Goal: Find specific page/section: Find specific page/section

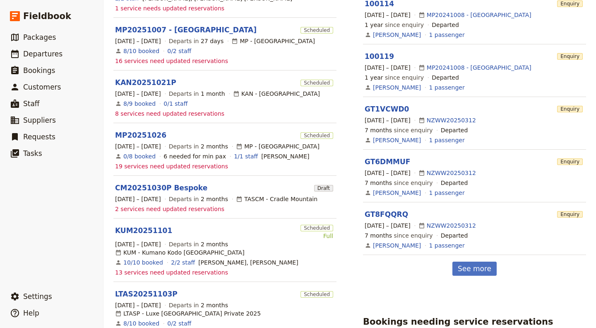
scroll to position [298, 0]
click at [135, 258] on link "10/10 booked" at bounding box center [143, 262] width 40 height 8
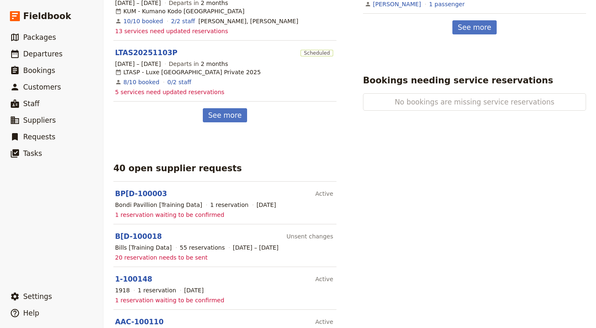
scroll to position [538, 0]
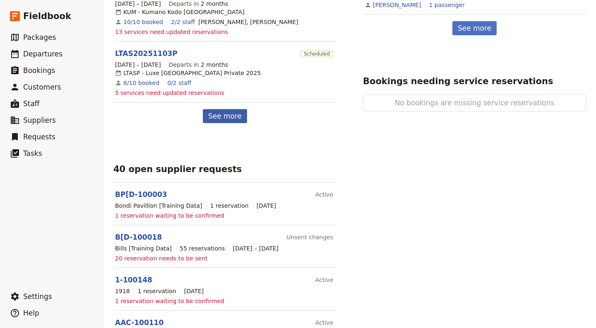
click at [220, 109] on link "See more" at bounding box center [225, 116] width 44 height 14
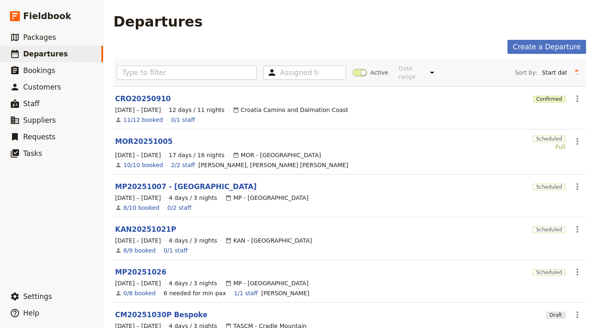
scroll to position [217, 0]
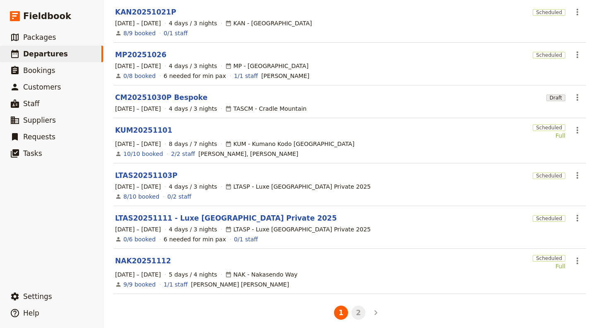
click at [354, 305] on button "2" at bounding box center [359, 312] width 14 height 14
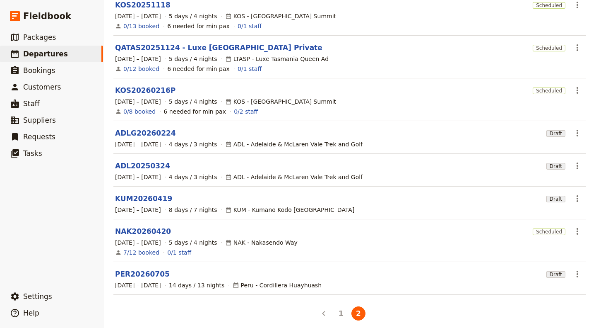
scroll to position [94, 0]
click at [128, 193] on link "KUM20260419" at bounding box center [143, 198] width 57 height 10
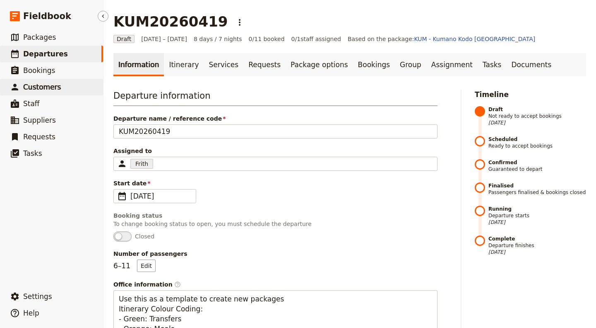
click at [31, 85] on span "Customers" at bounding box center [42, 87] width 38 height 8
click at [46, 85] on span "Customers" at bounding box center [42, 87] width 38 height 8
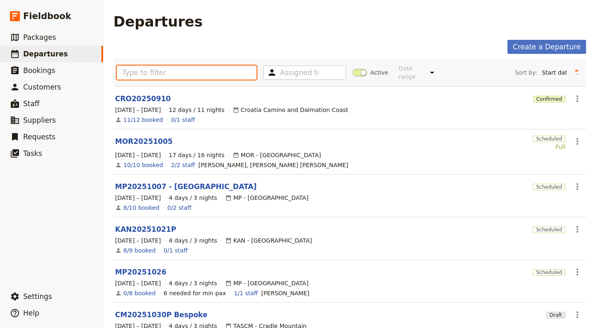
click at [150, 70] on input "text" at bounding box center [187, 72] width 140 height 14
type input "m"
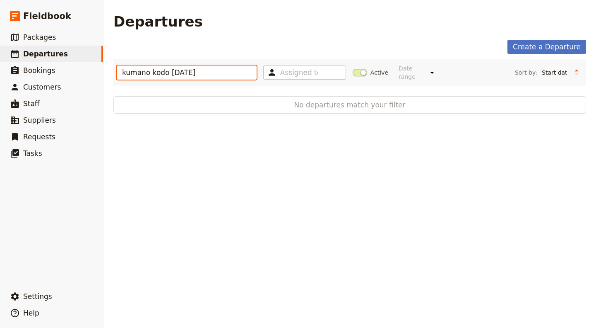
type input "kumano kodo april 2026"
